Goal: Entertainment & Leisure: Browse casually

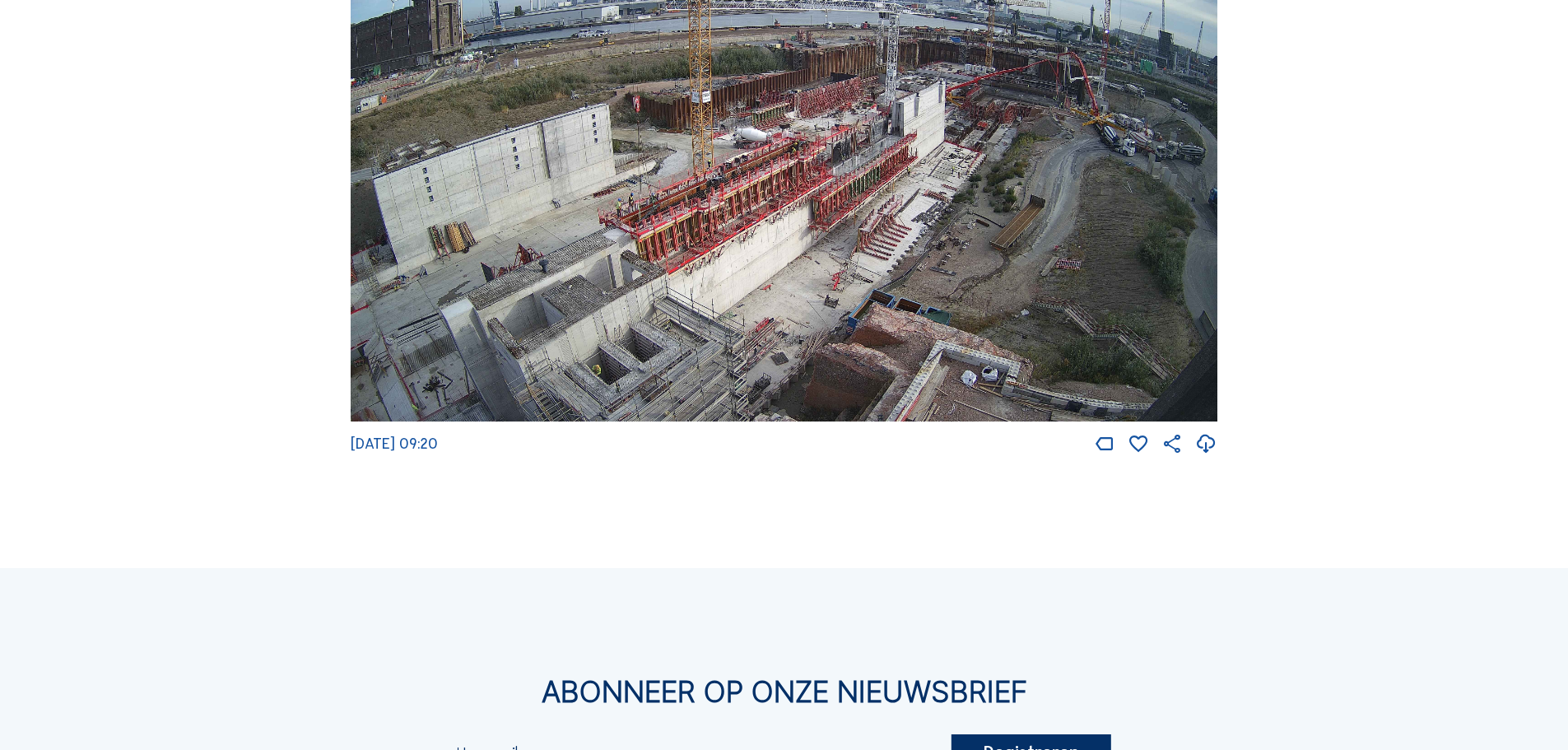
scroll to position [2954, 0]
click at [560, 363] on img at bounding box center [784, 178] width 867 height 488
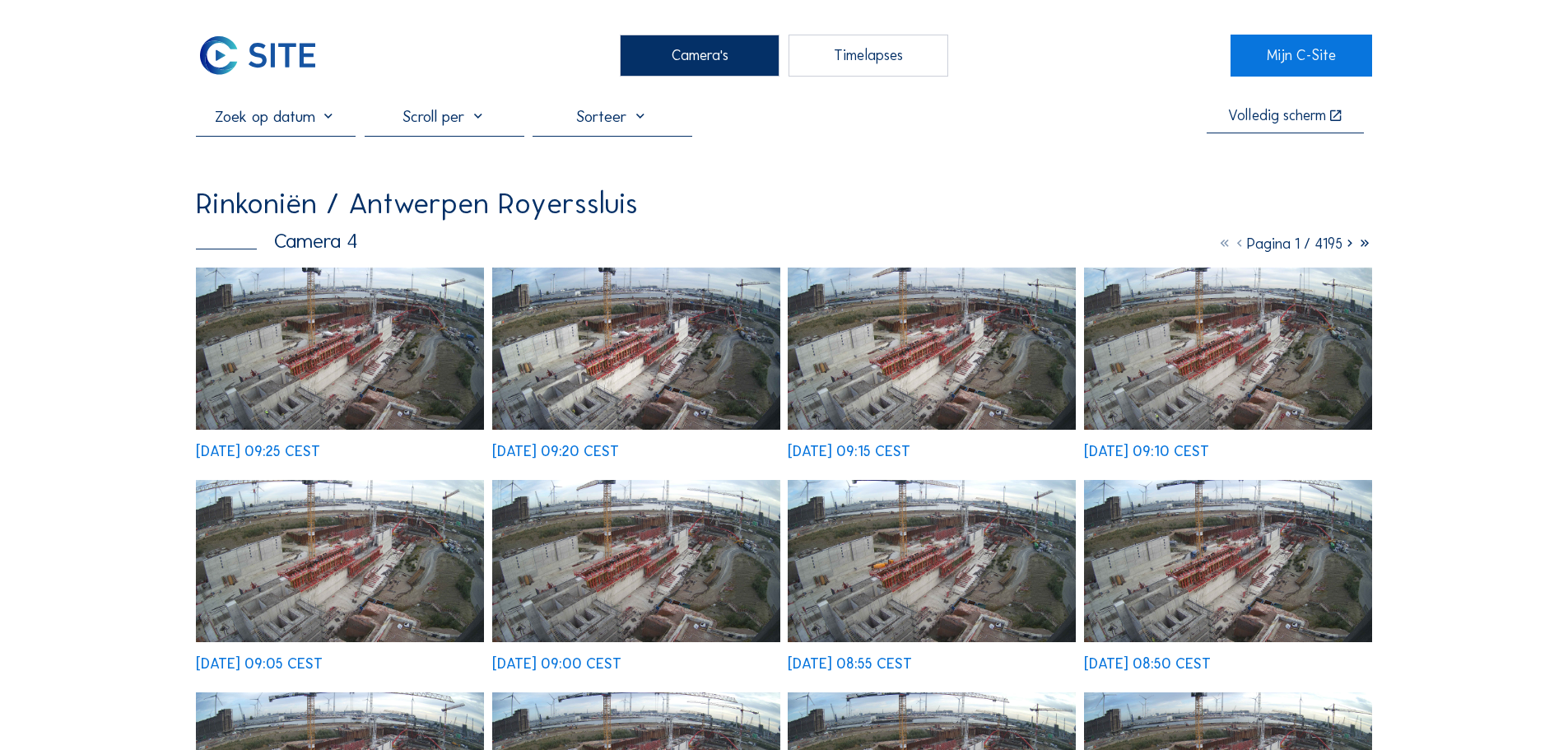
click at [401, 321] on img at bounding box center [340, 349] width 289 height 163
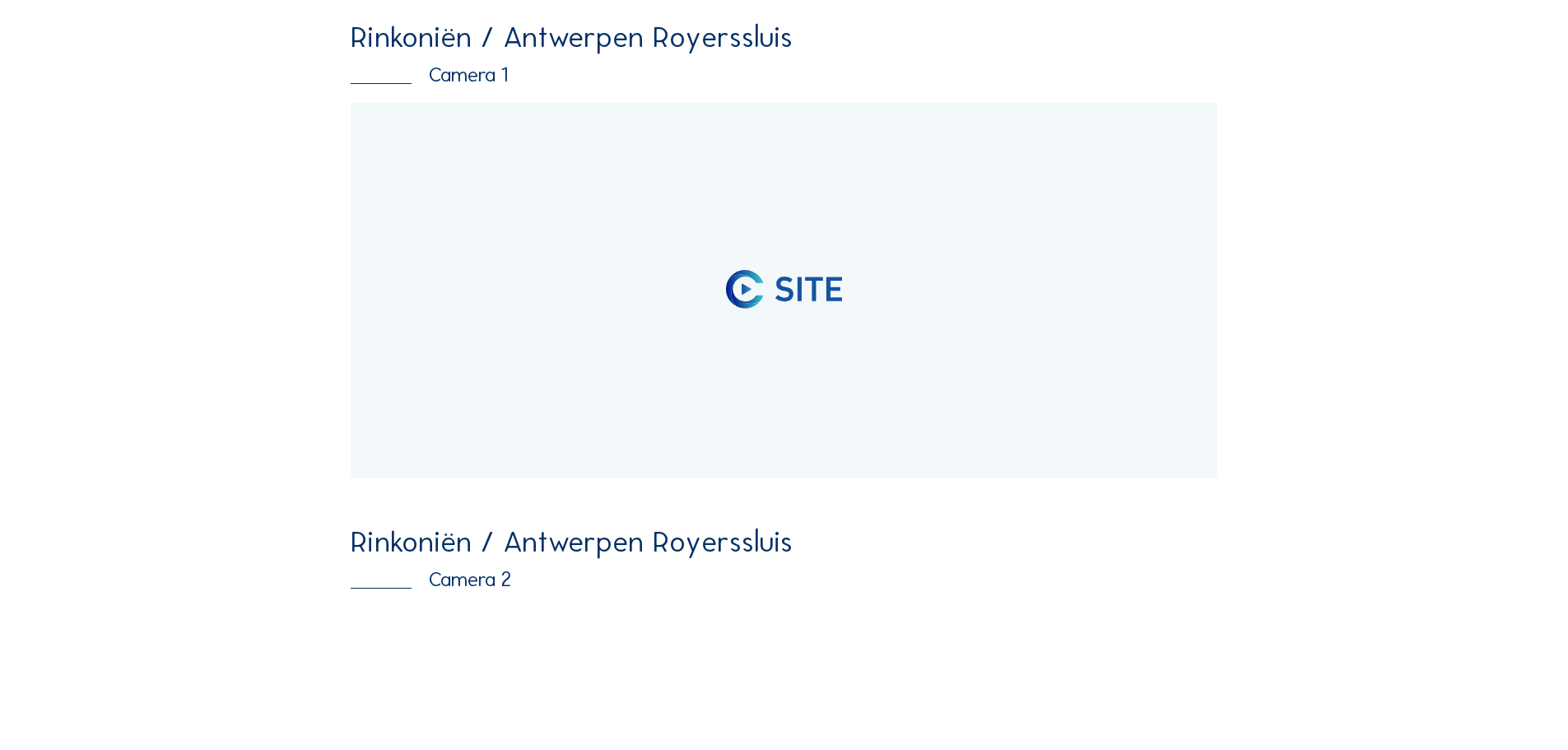
scroll to position [138, 0]
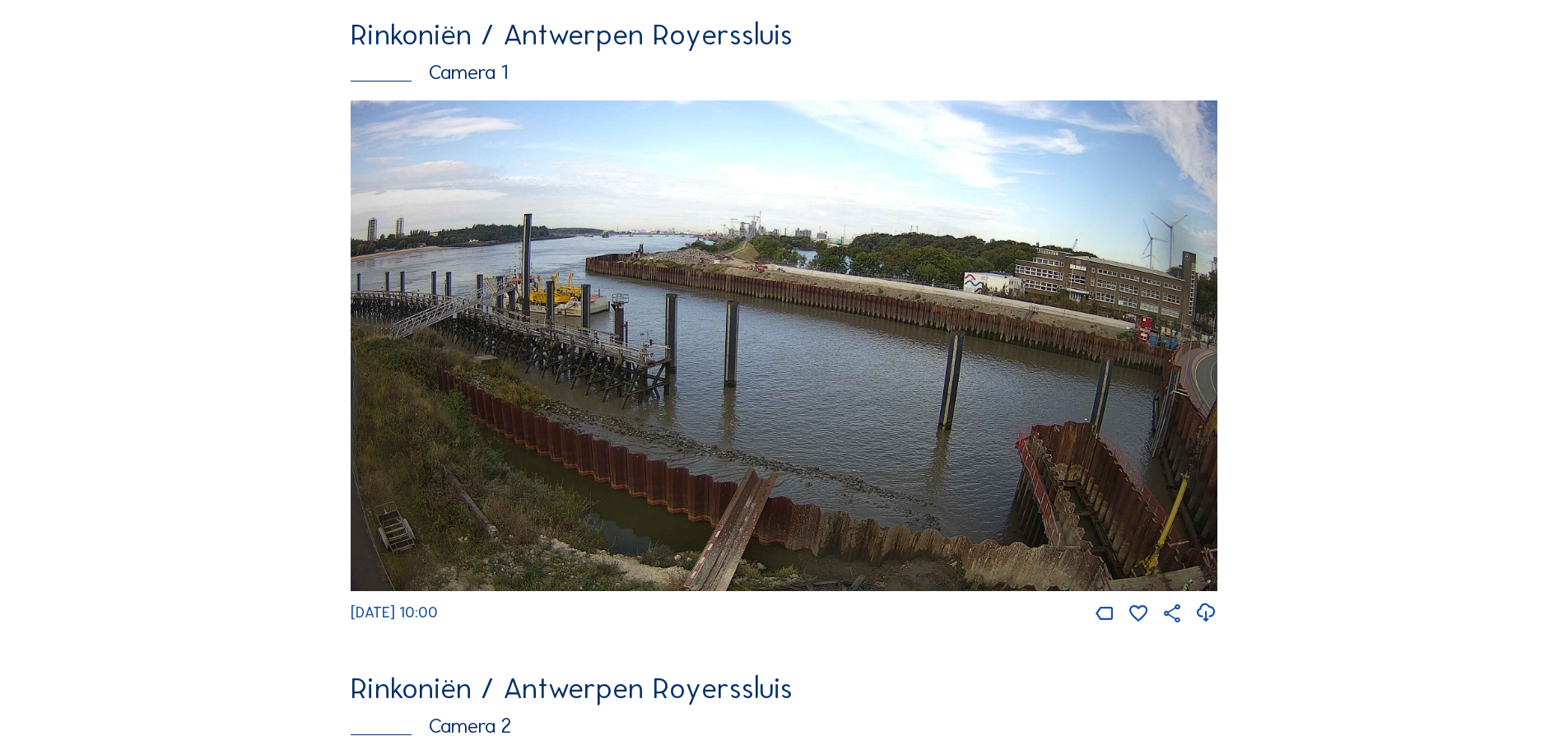
scroll to position [0, 0]
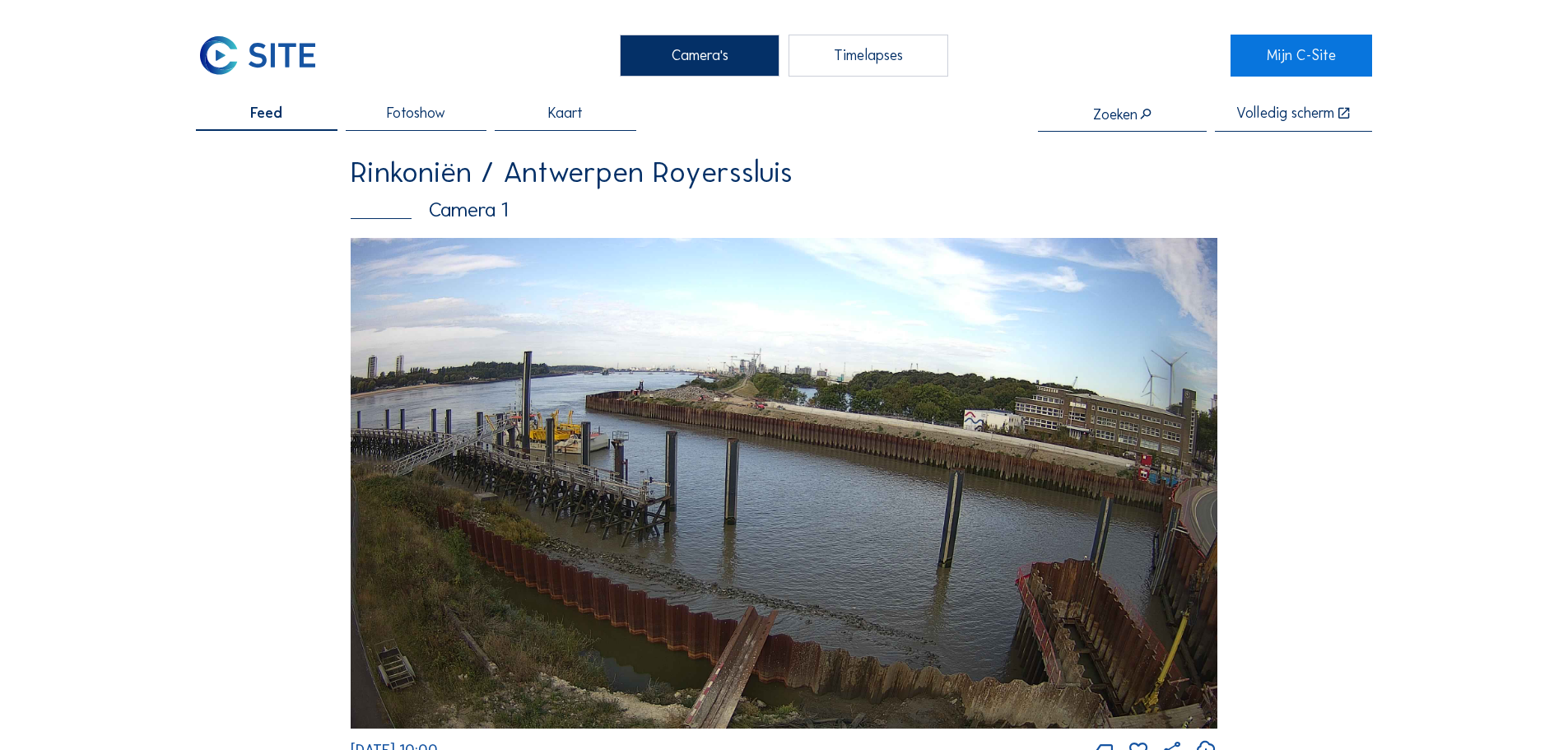
click at [473, 207] on div "Camera 1" at bounding box center [784, 210] width 867 height 21
click at [497, 279] on img at bounding box center [784, 483] width 867 height 491
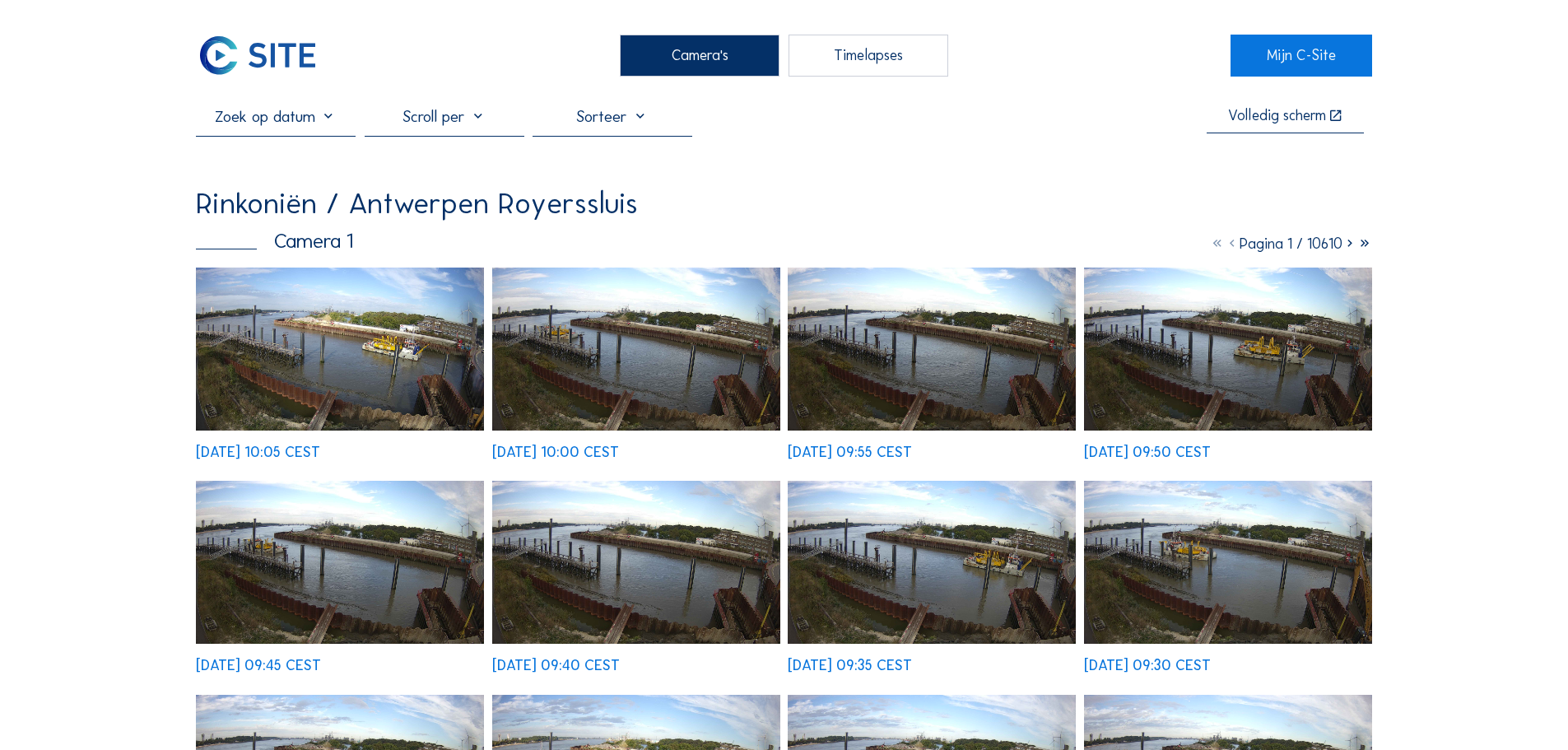
click at [385, 358] on img at bounding box center [340, 349] width 289 height 163
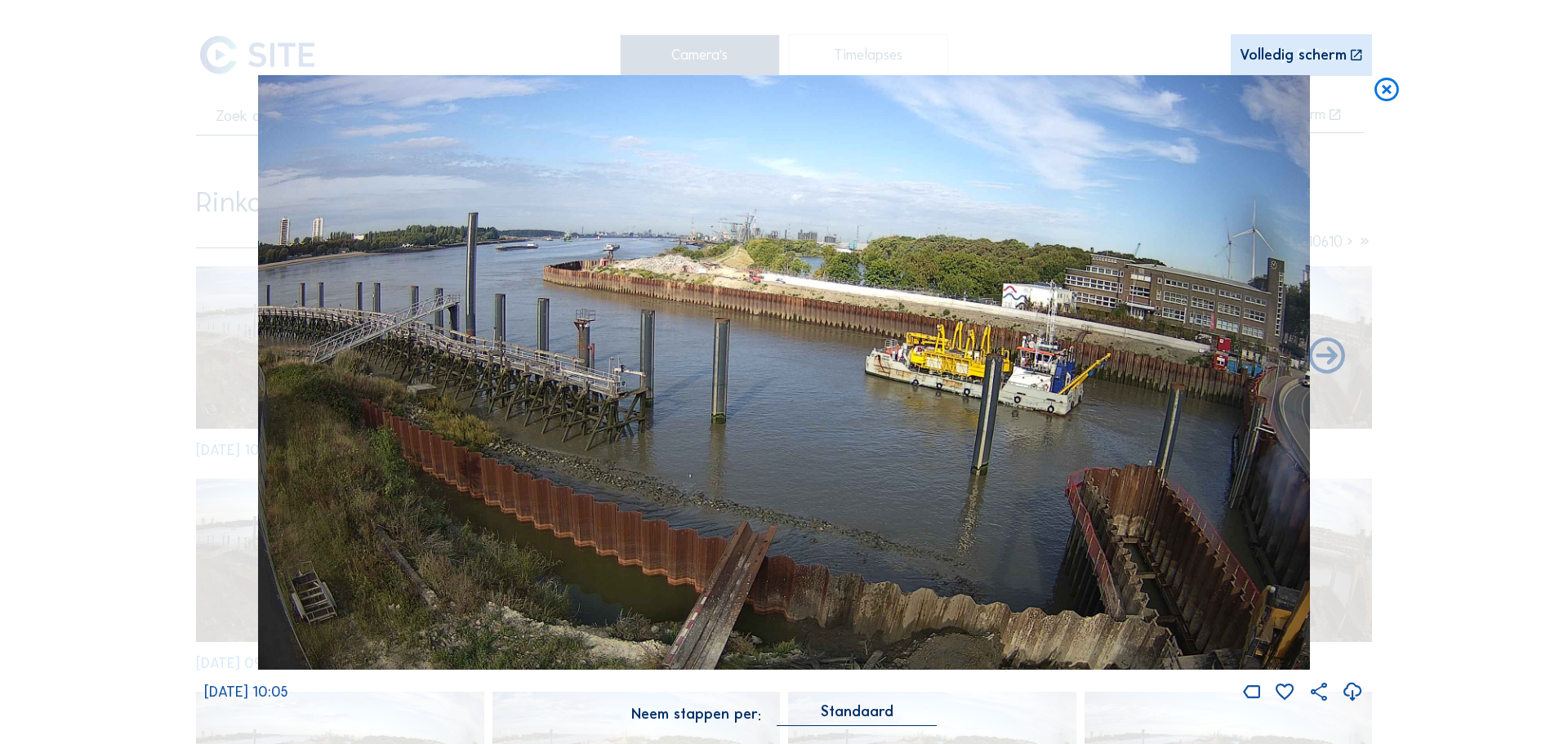
click at [740, 281] on img at bounding box center [784, 372] width 1053 height 595
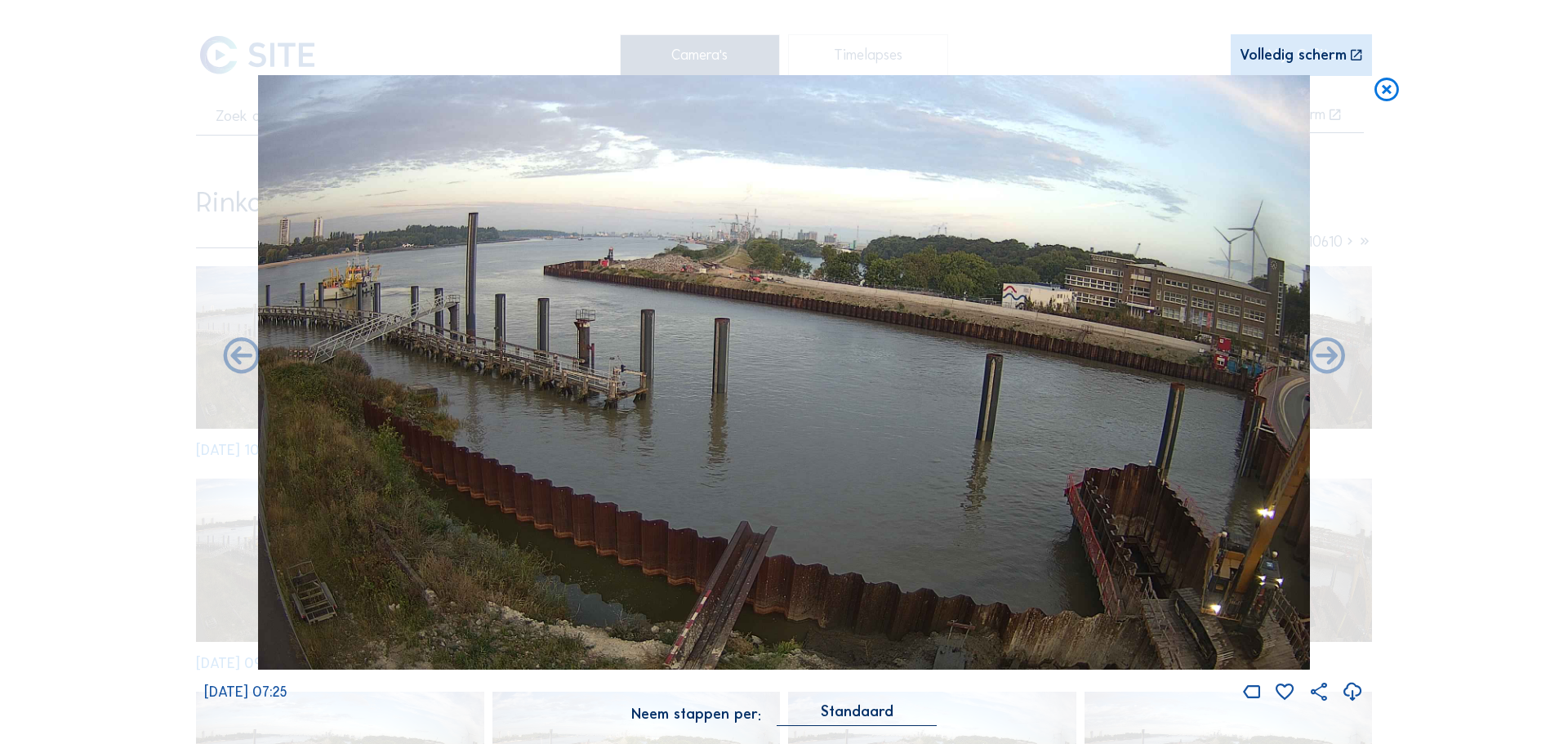
click at [1546, 642] on div "Scroll om door de tijd te reizen | Druk op de 'Alt'-[PERSON_NAME] + scroll om t…" at bounding box center [784, 372] width 1568 height 744
click at [785, 340] on img at bounding box center [784, 372] width 1053 height 595
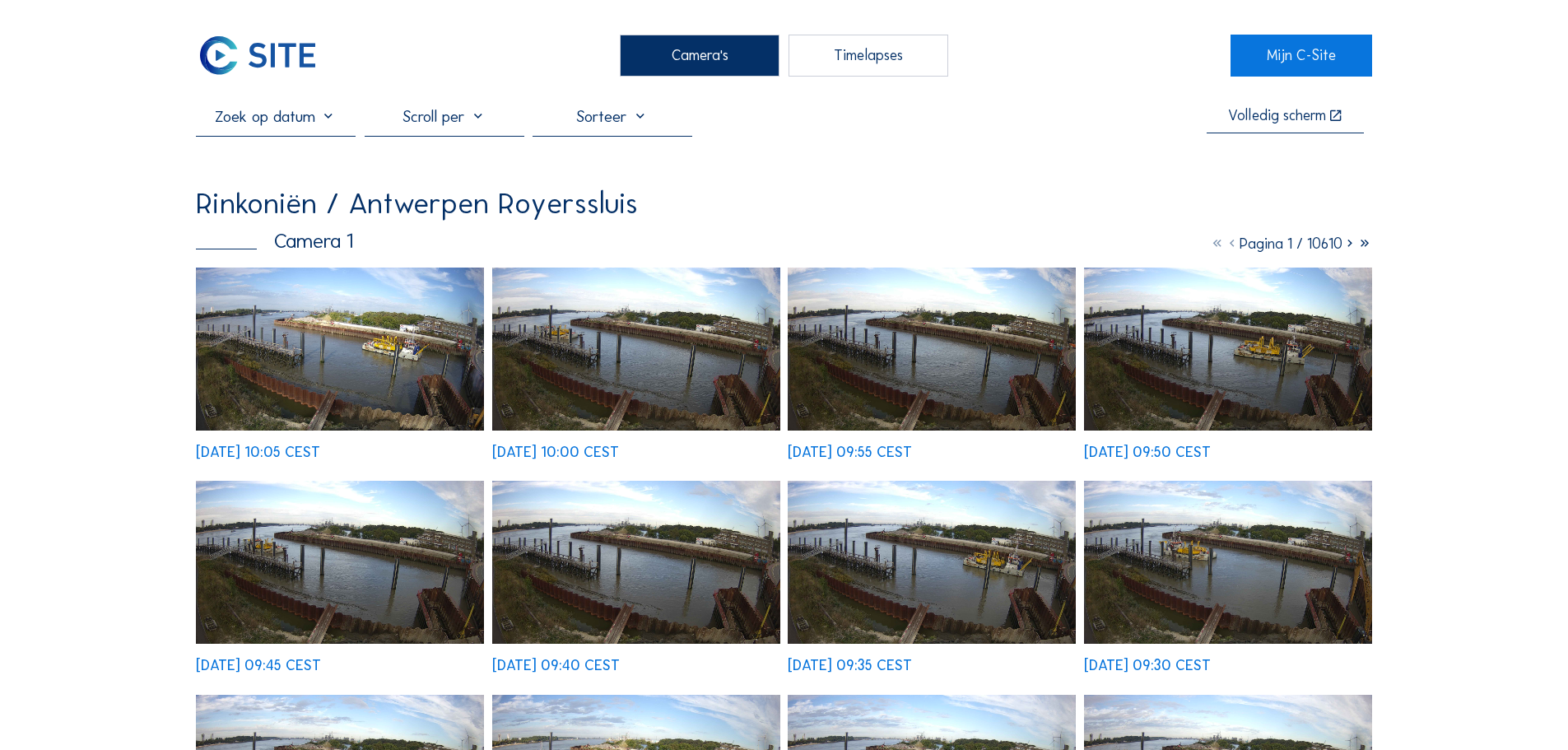
drag, startPoint x: 263, startPoint y: 33, endPoint x: 274, endPoint y: 52, distance: 22.0
click at [274, 52] on img at bounding box center [258, 56] width 124 height 42
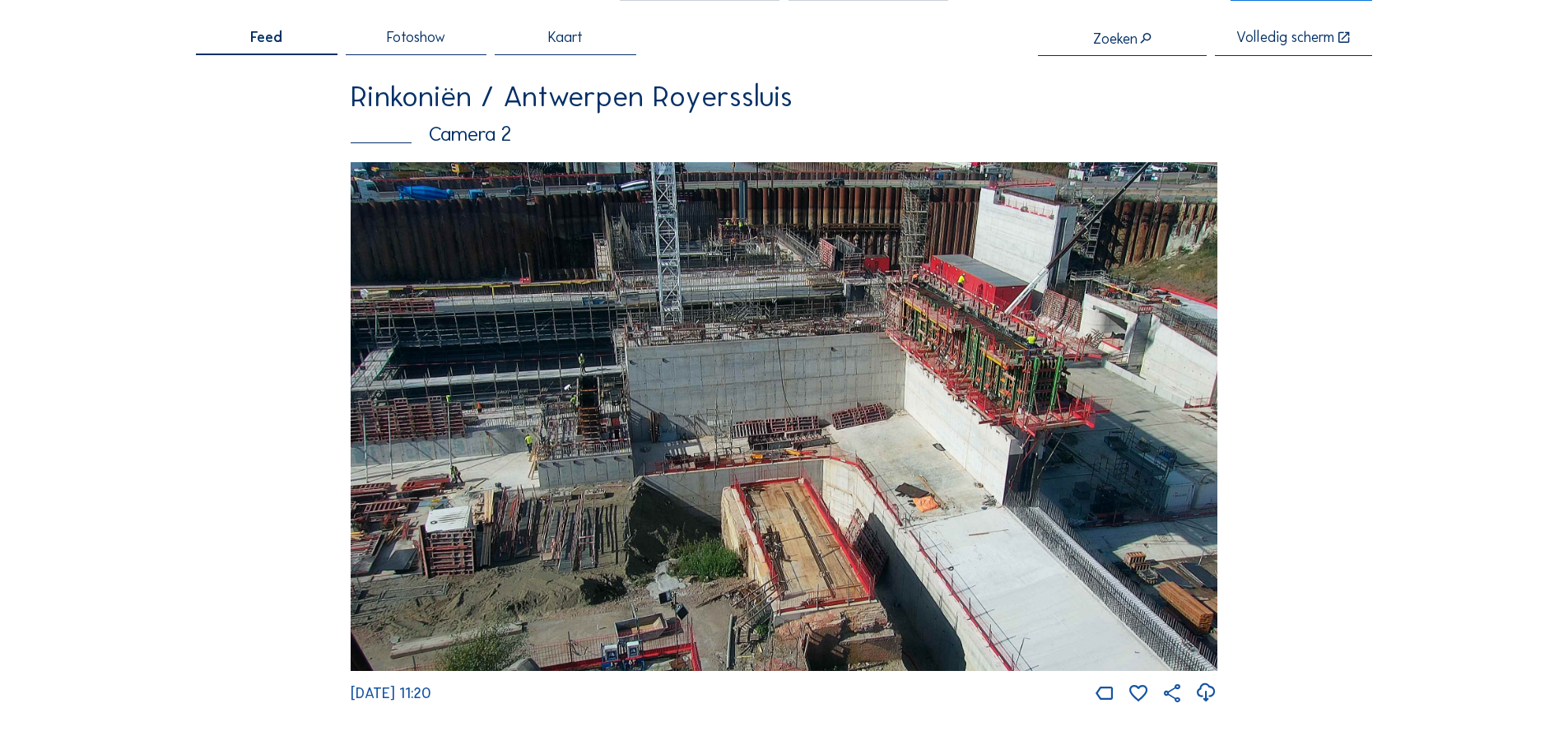
scroll to position [79, 0]
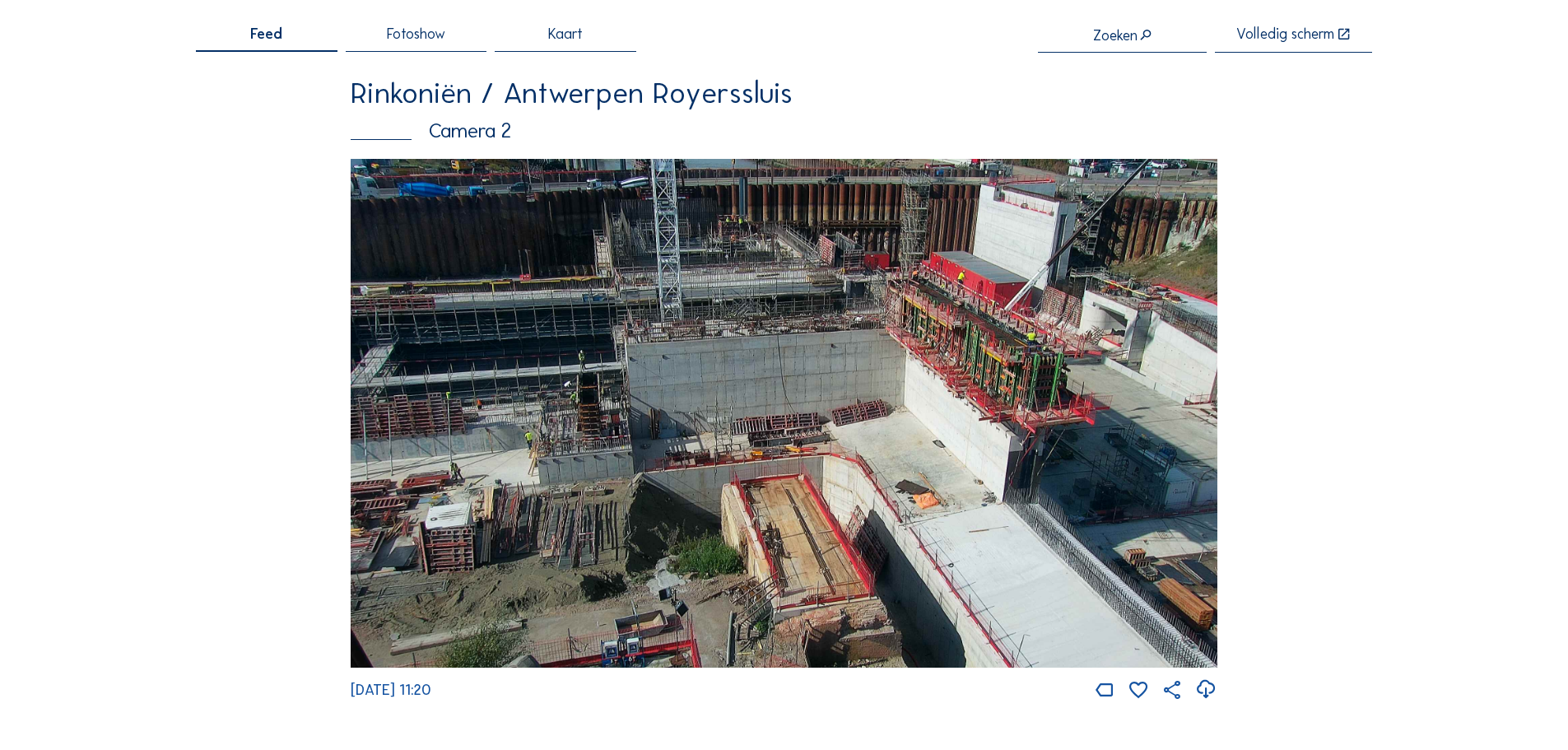
click at [793, 467] on img at bounding box center [784, 413] width 867 height 509
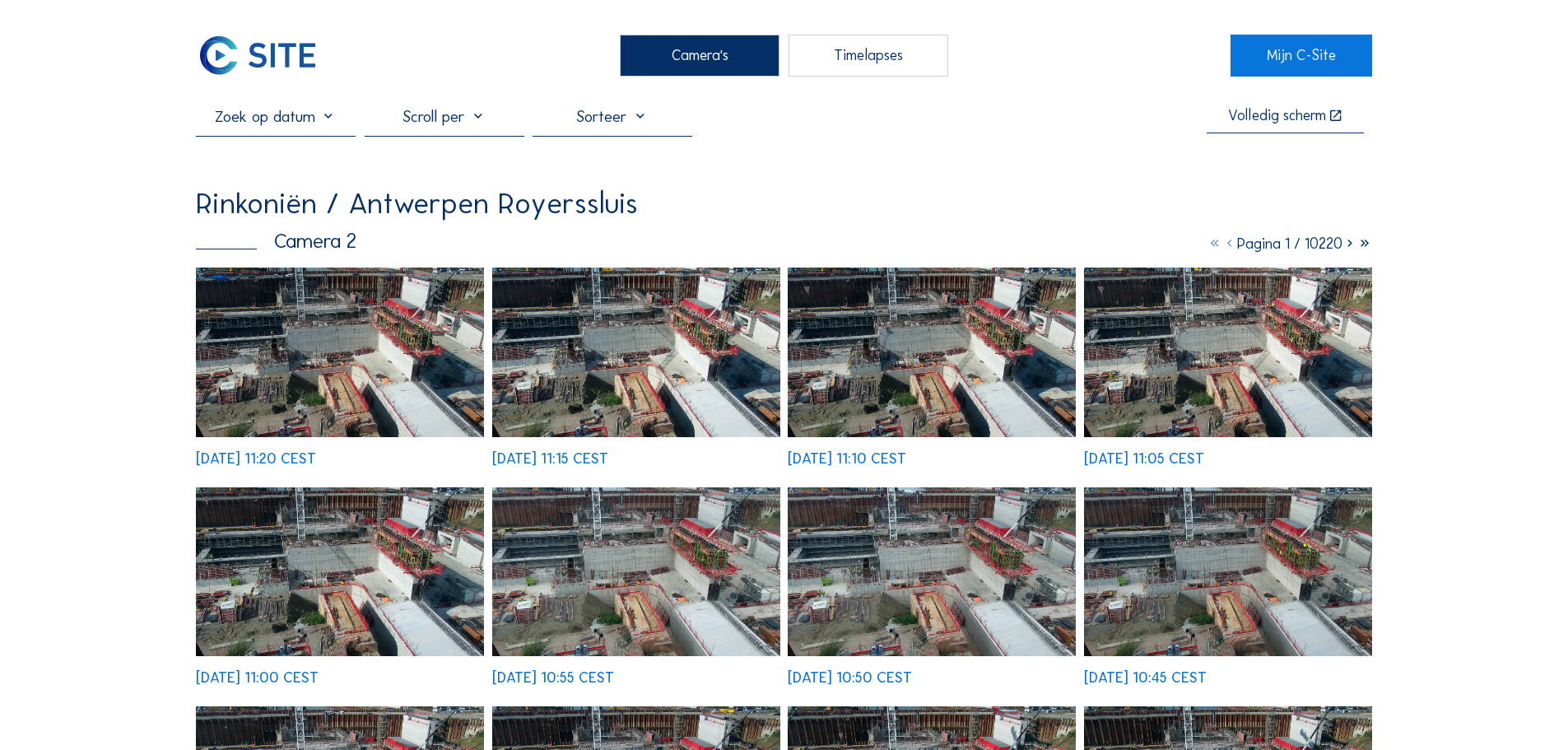
click at [747, 191] on div "Volledig [PERSON_NAME] Rinkoniën / [GEOGRAPHIC_DATA] [GEOGRAPHIC_DATA] Camera 2…" at bounding box center [784, 615] width 1176 height 1019
click at [345, 380] on img at bounding box center [340, 352] width 289 height 169
